Goal: Navigation & Orientation: Find specific page/section

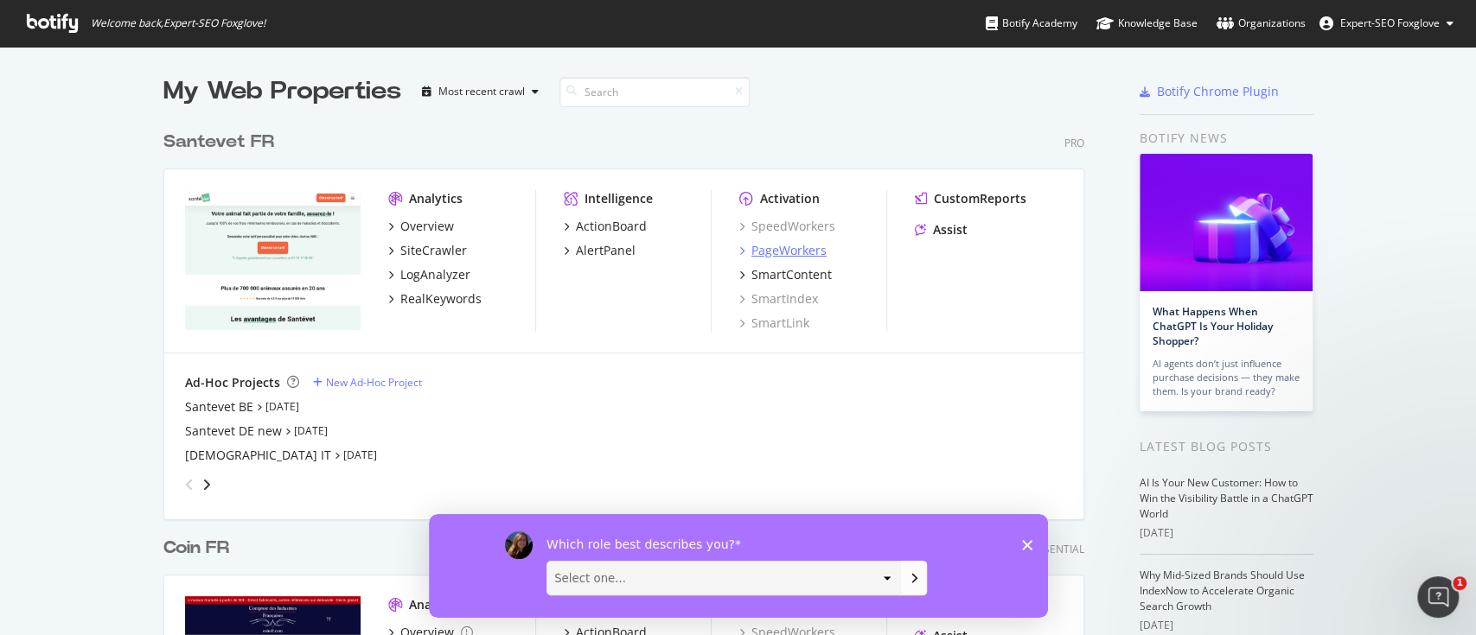
click at [762, 250] on div "PageWorkers" at bounding box center [788, 250] width 75 height 17
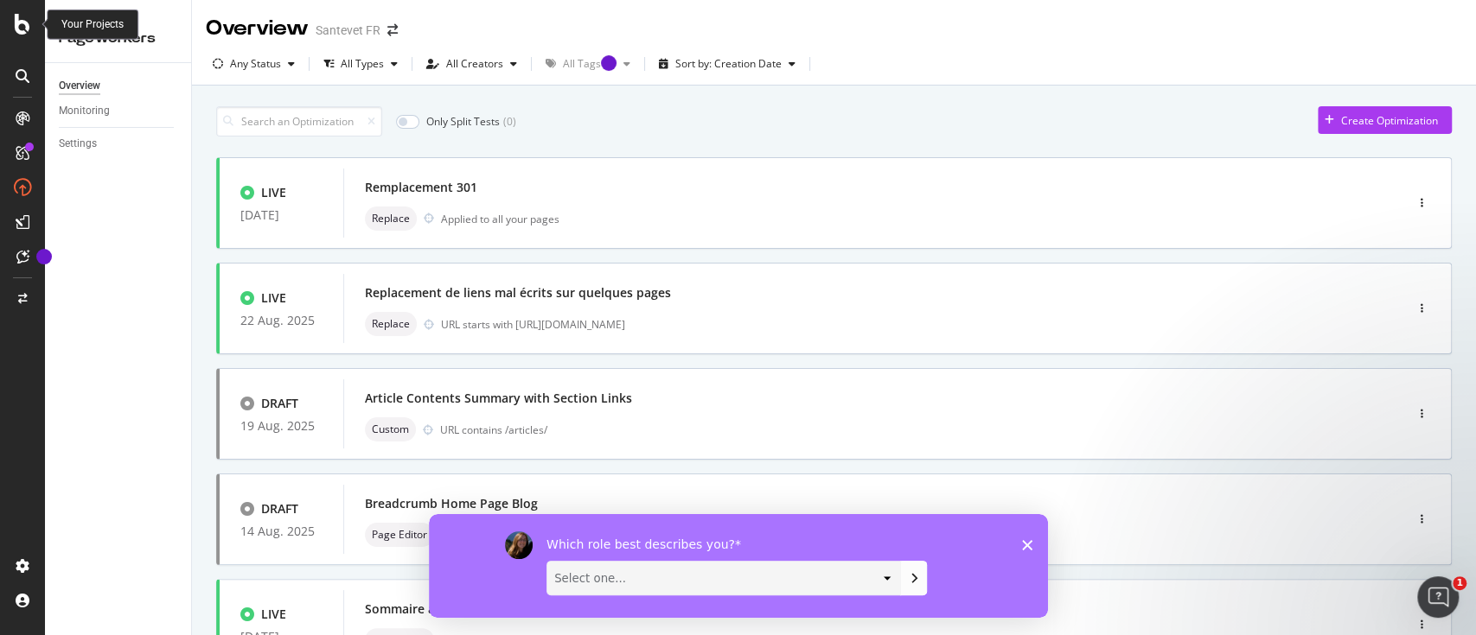
click at [24, 34] on icon at bounding box center [23, 24] width 16 height 21
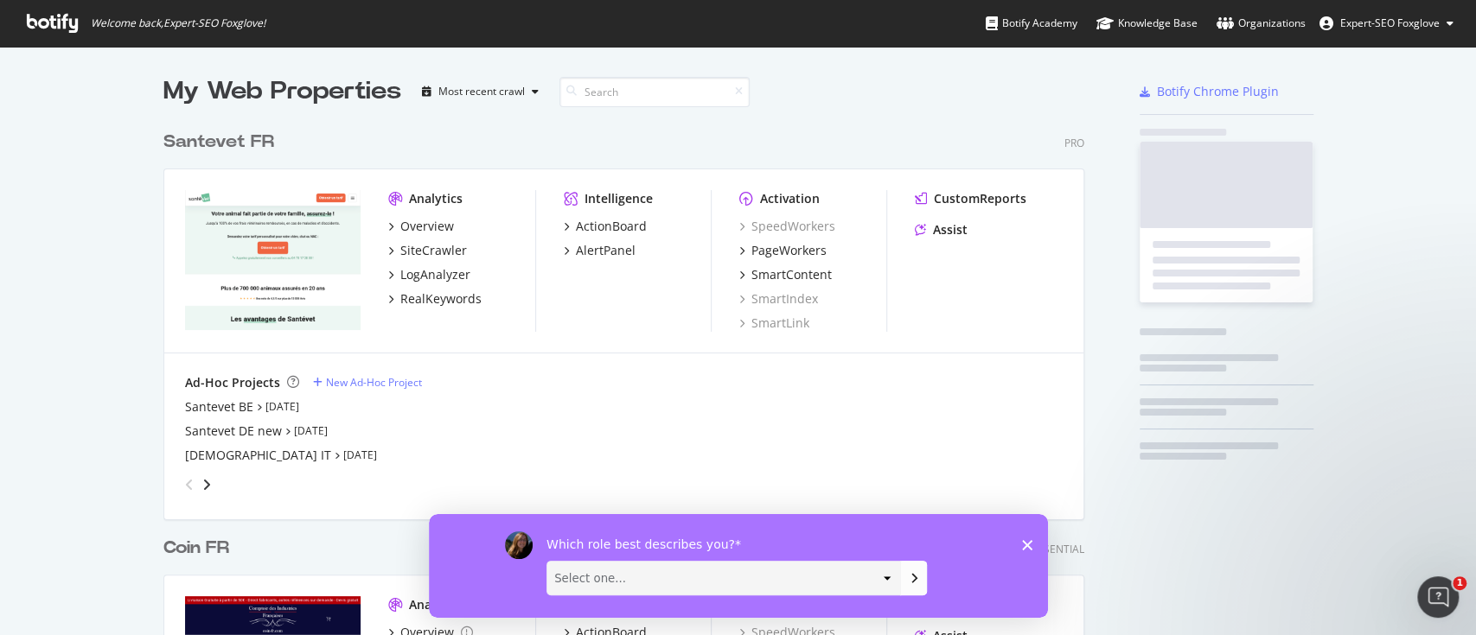
scroll to position [617, 1439]
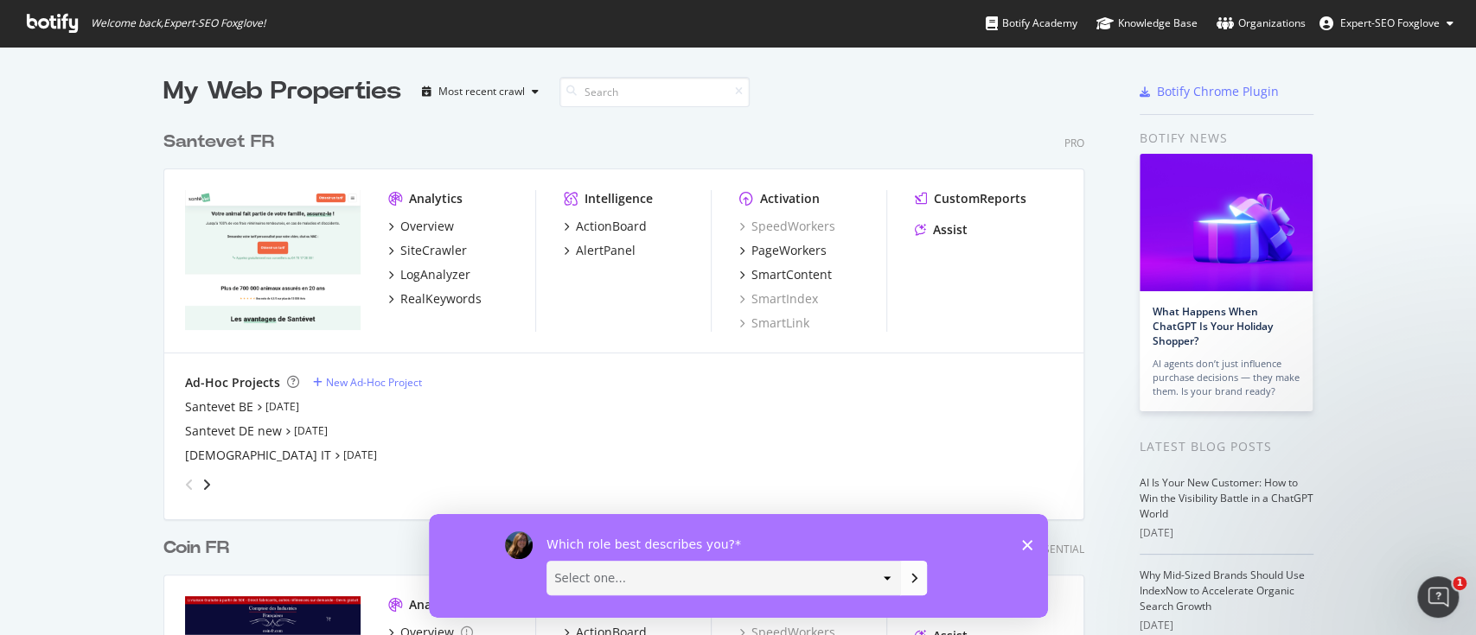
click at [1459, 17] on button "Expert-SEO Foxglove" at bounding box center [1386, 24] width 162 height 28
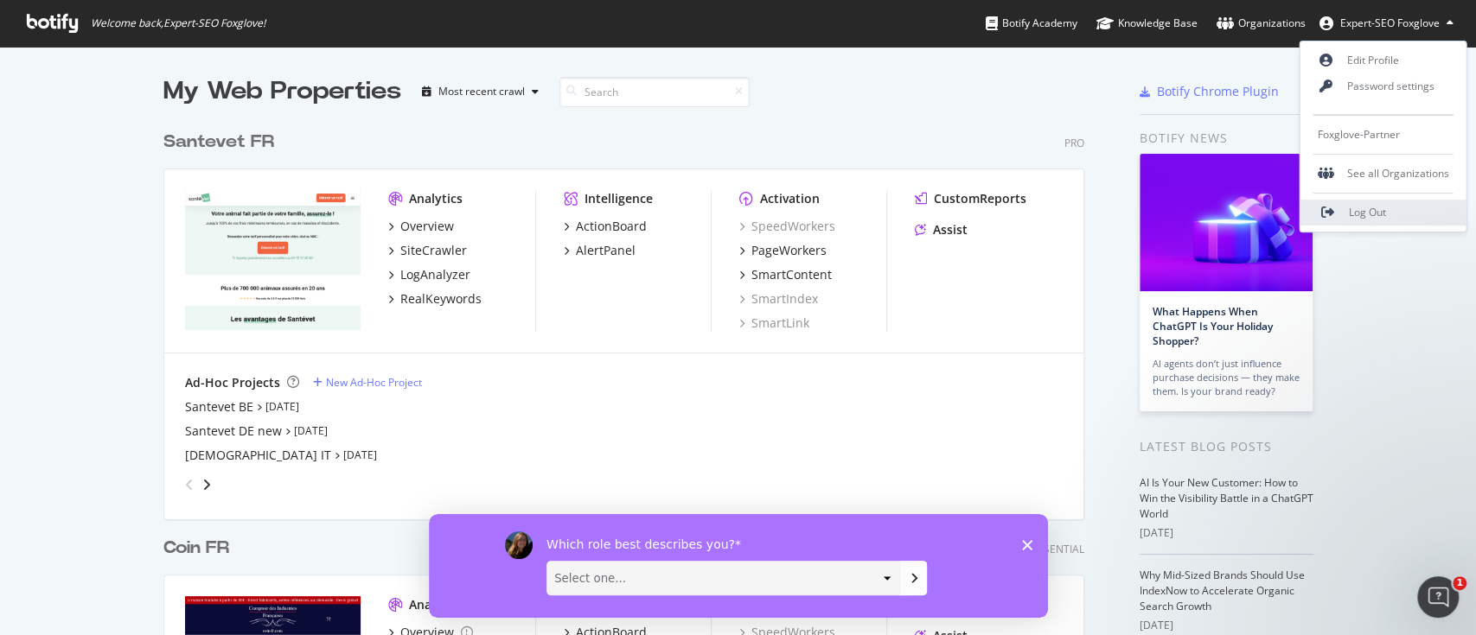
click at [1400, 209] on link "Log Out" at bounding box center [1383, 213] width 166 height 26
